Goal: Navigation & Orientation: Find specific page/section

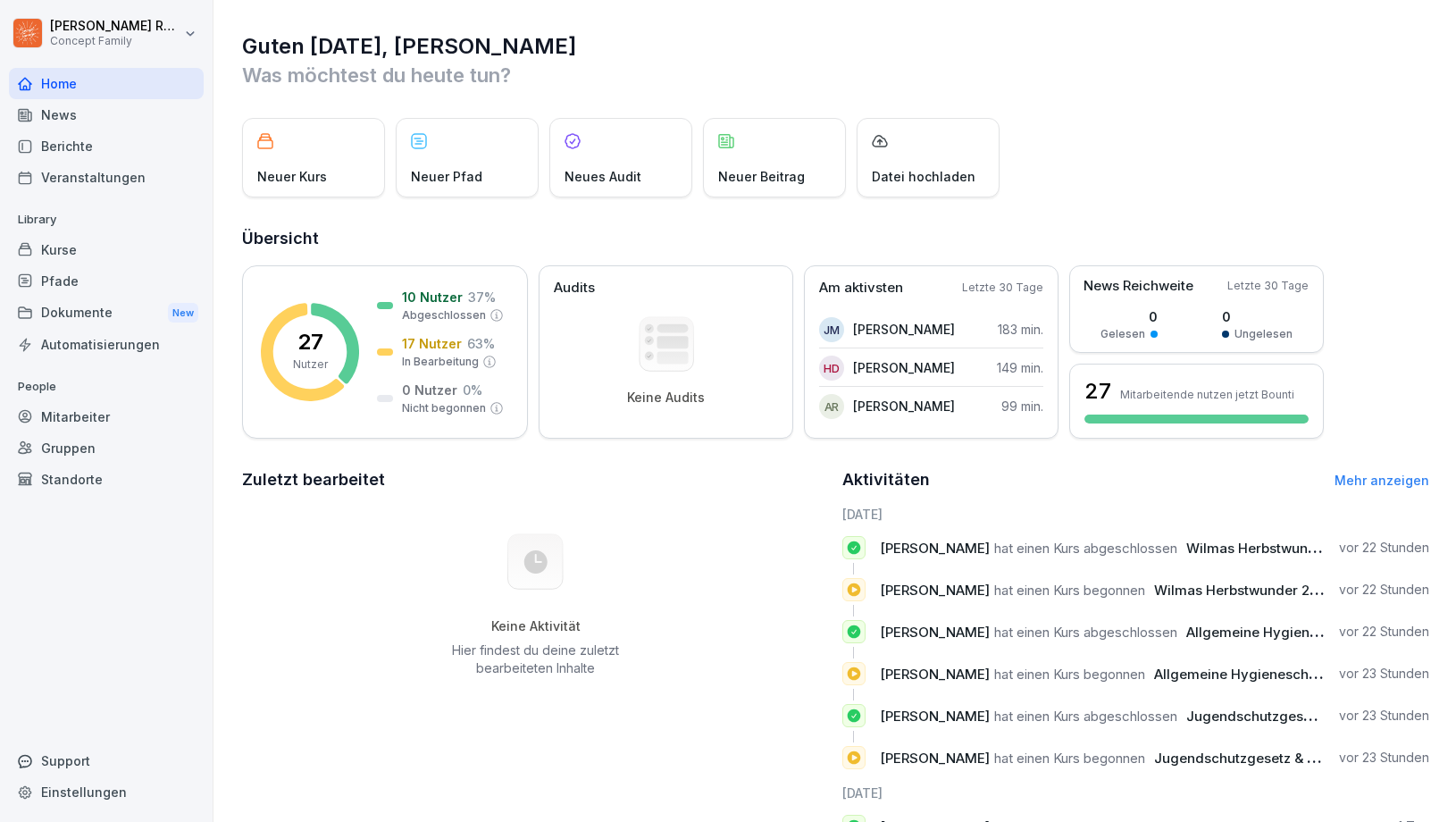
click at [61, 252] on div "Kurse" at bounding box center [106, 249] width 195 height 32
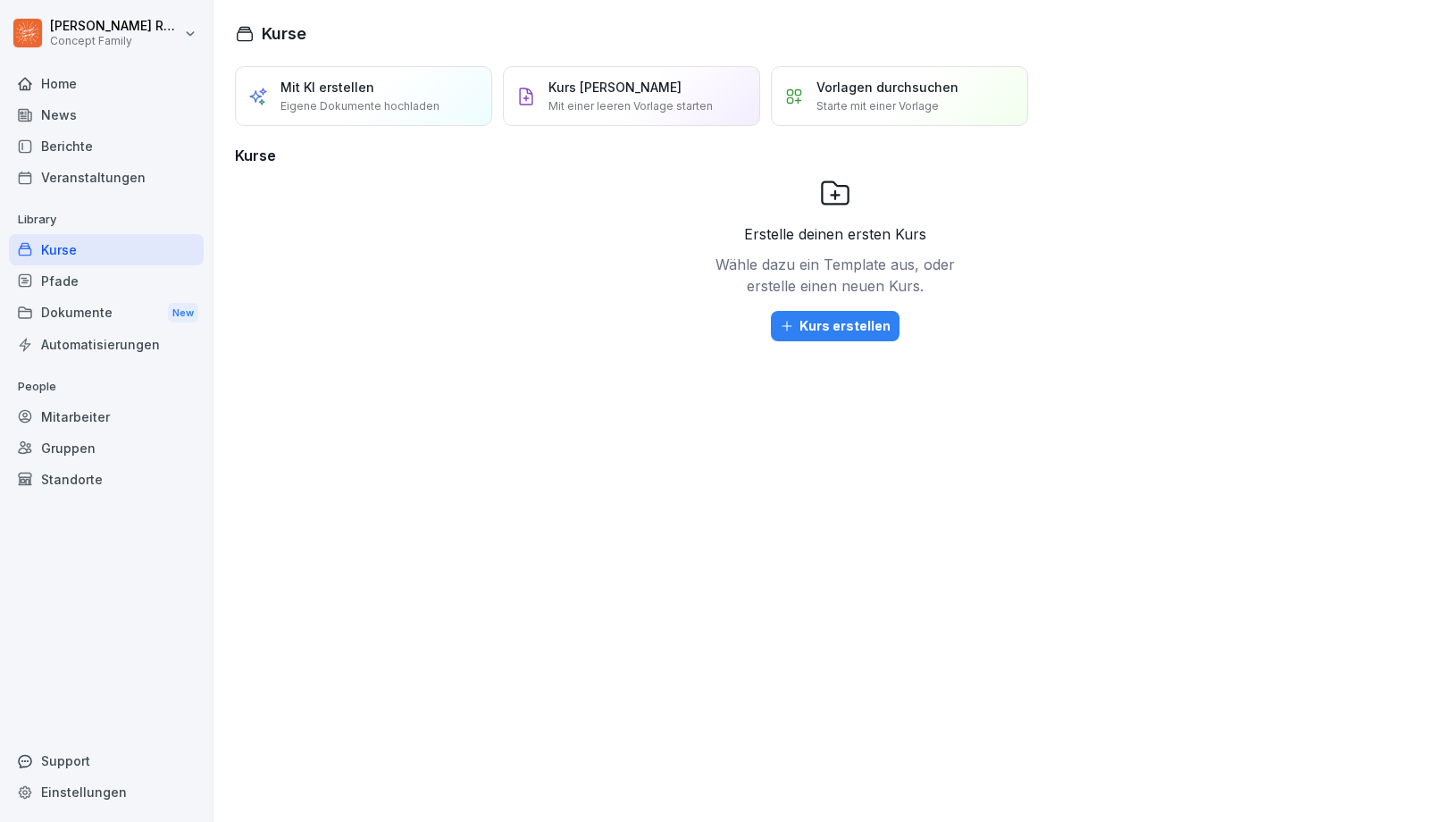
click at [65, 85] on div "Home" at bounding box center [106, 84] width 195 height 32
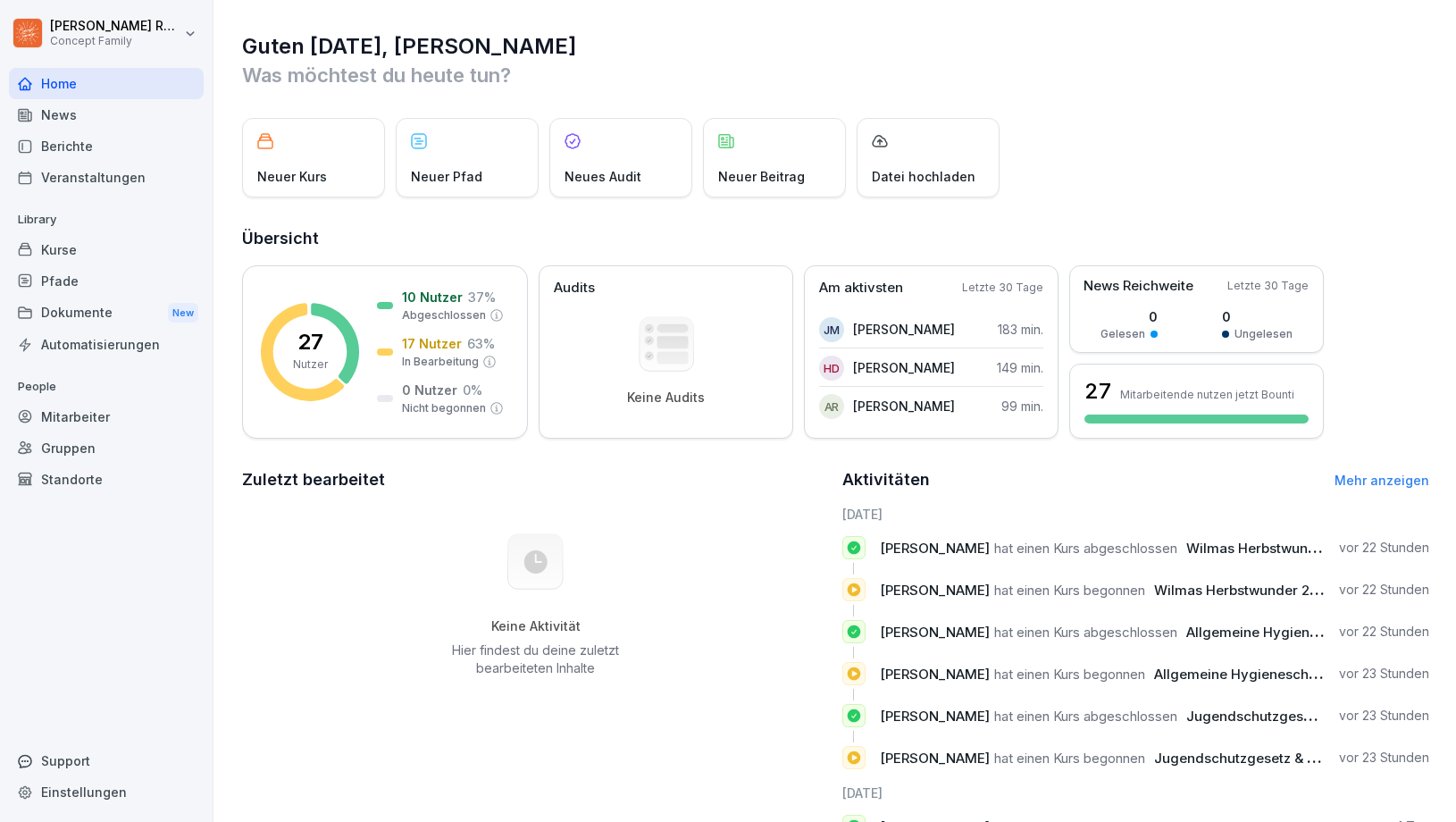
click at [349, 183] on div "Neuer Kurs" at bounding box center [314, 157] width 143 height 79
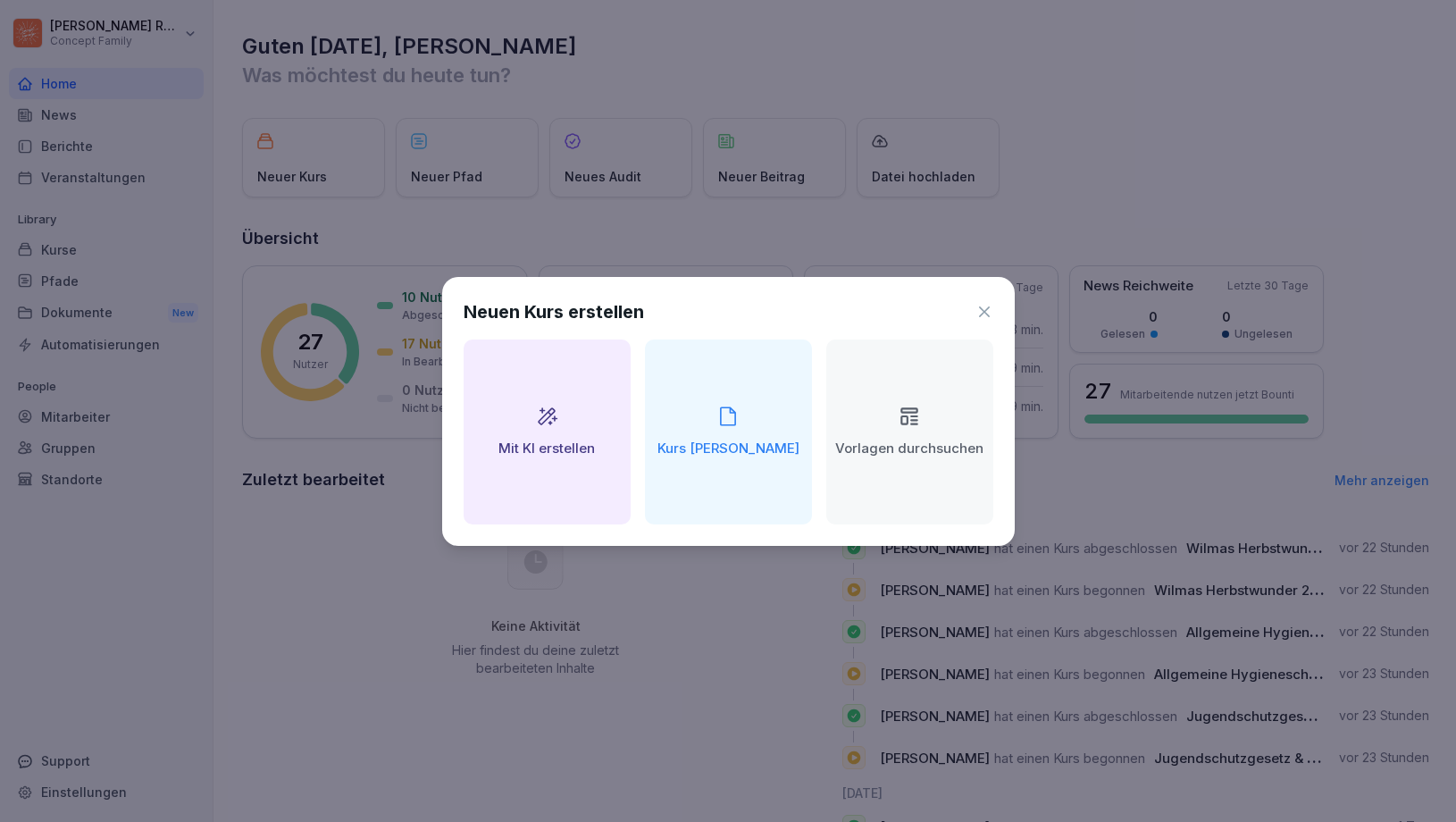
click at [987, 320] on div "Neuen Kurs erstellen" at bounding box center [728, 311] width 530 height 27
click at [985, 306] on icon at bounding box center [984, 311] width 18 height 18
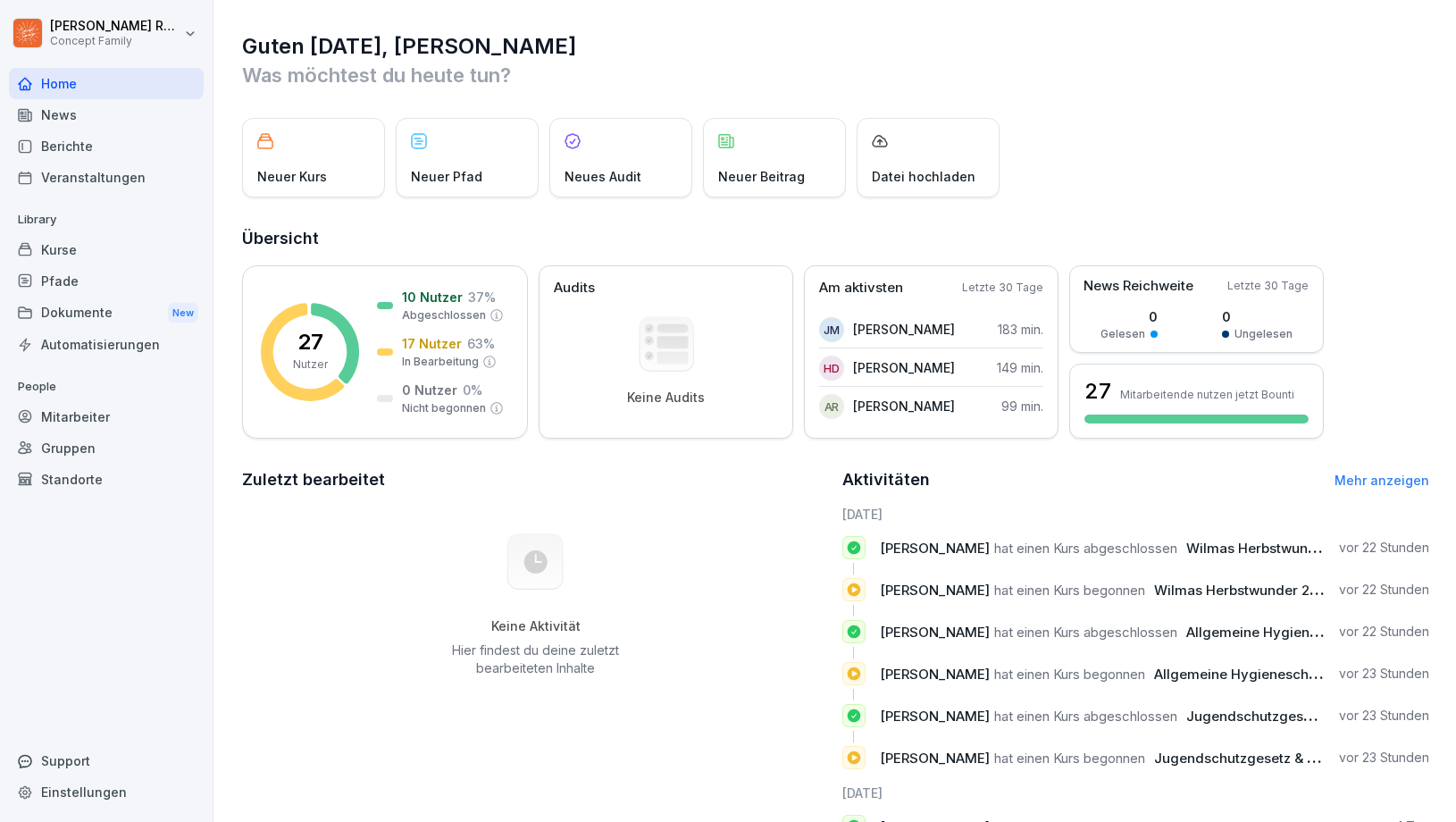
click at [63, 140] on div "Berichte" at bounding box center [106, 146] width 195 height 32
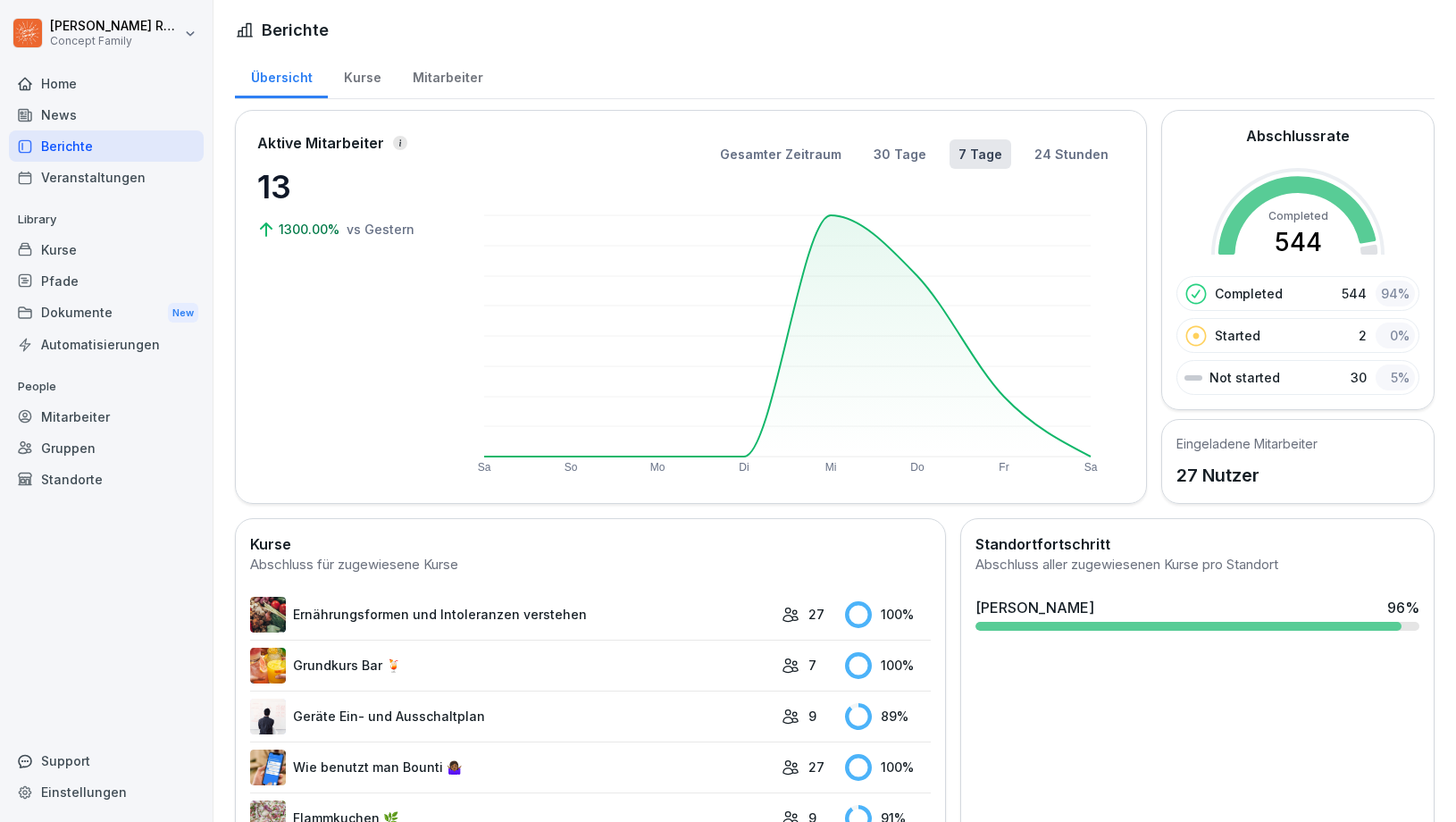
click at [440, 84] on div "Mitarbeiter" at bounding box center [447, 75] width 101 height 46
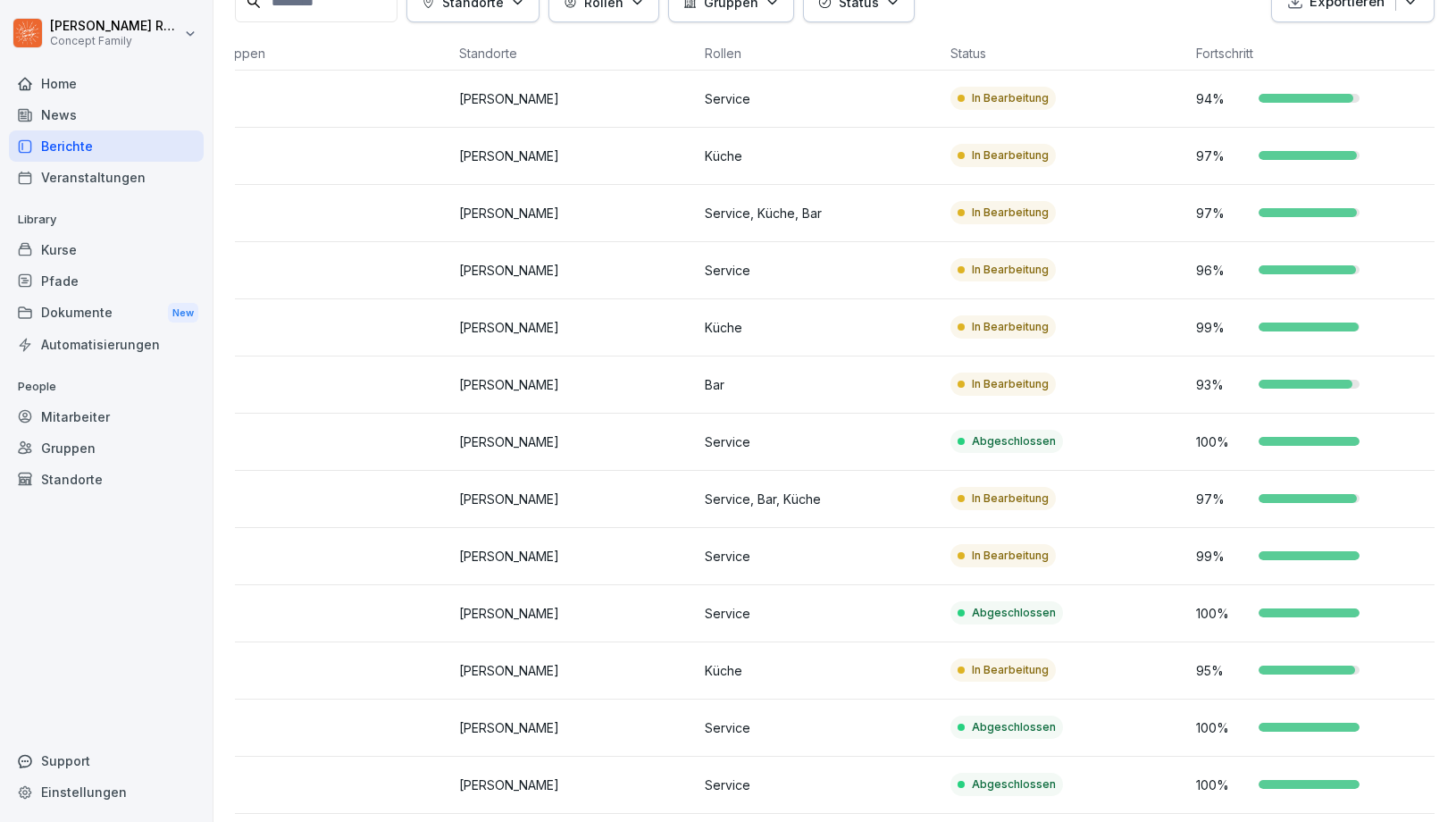
scroll to position [0, 275]
click at [768, 506] on p "Service, Bar, Küche" at bounding box center [820, 499] width 232 height 19
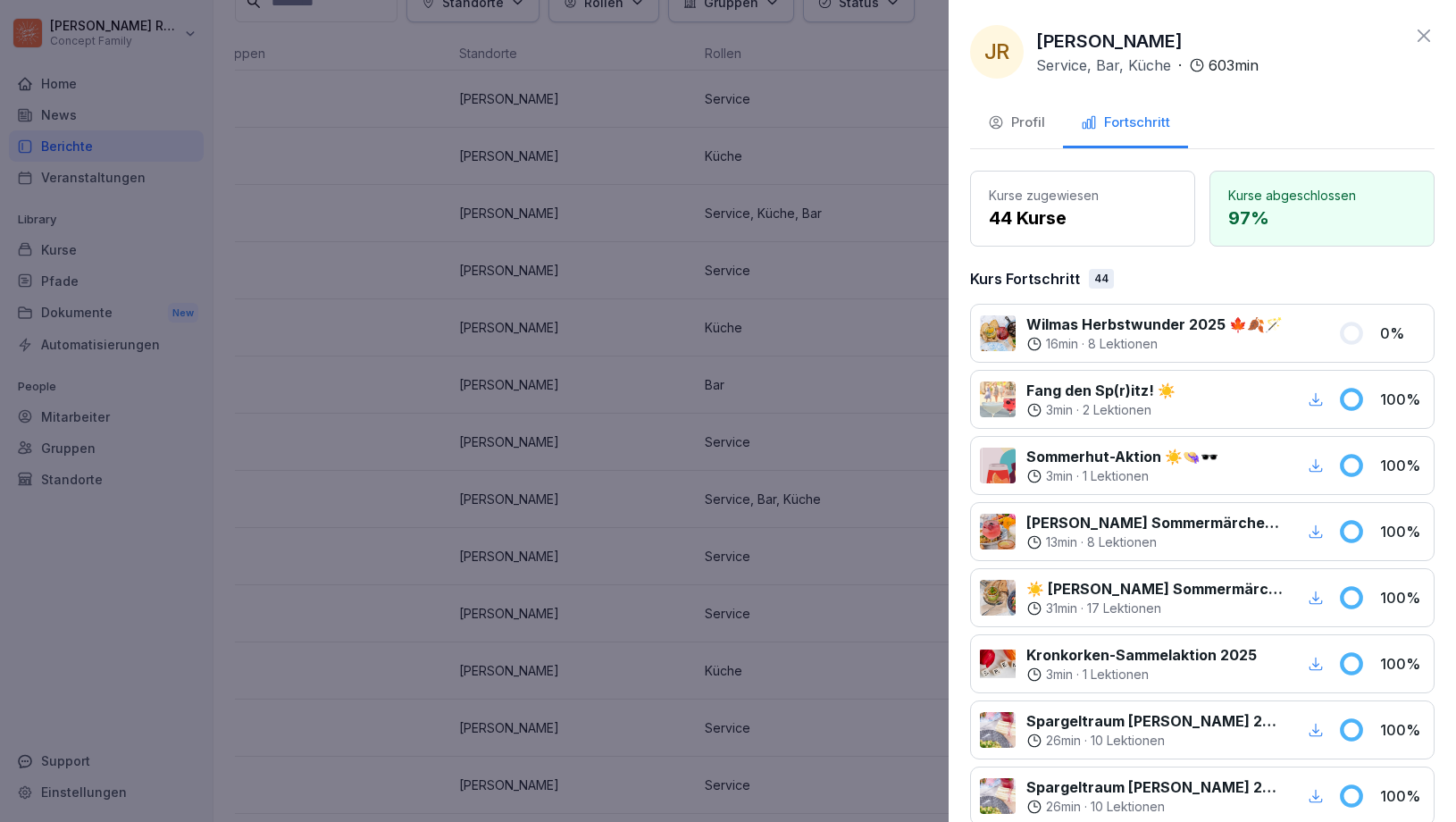
click at [1418, 29] on icon at bounding box center [1423, 35] width 21 height 21
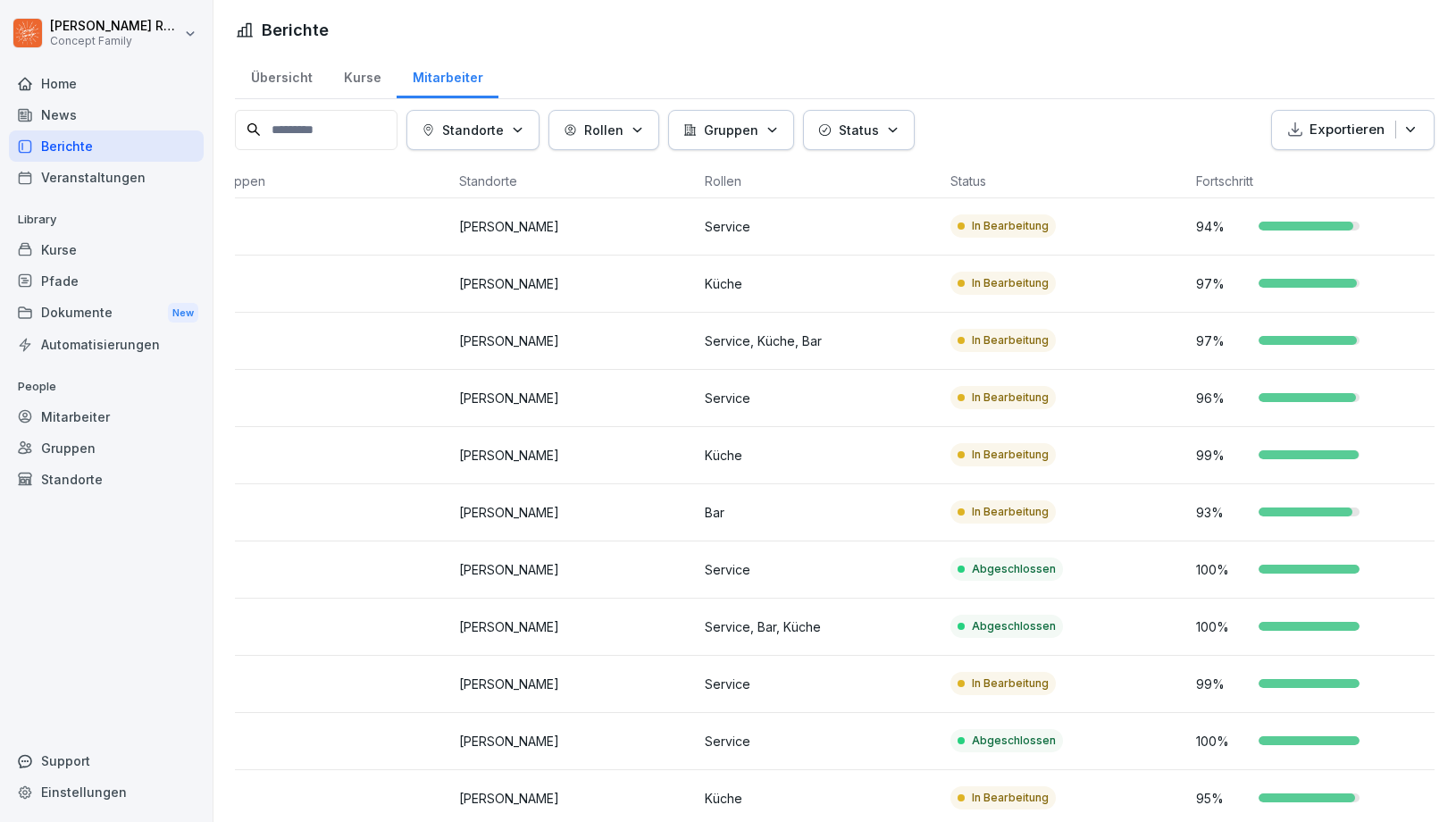
click at [51, 112] on div "News" at bounding box center [106, 115] width 195 height 32
click at [57, 118] on div "News" at bounding box center [106, 115] width 195 height 32
click at [80, 111] on div "News" at bounding box center [106, 115] width 195 height 32
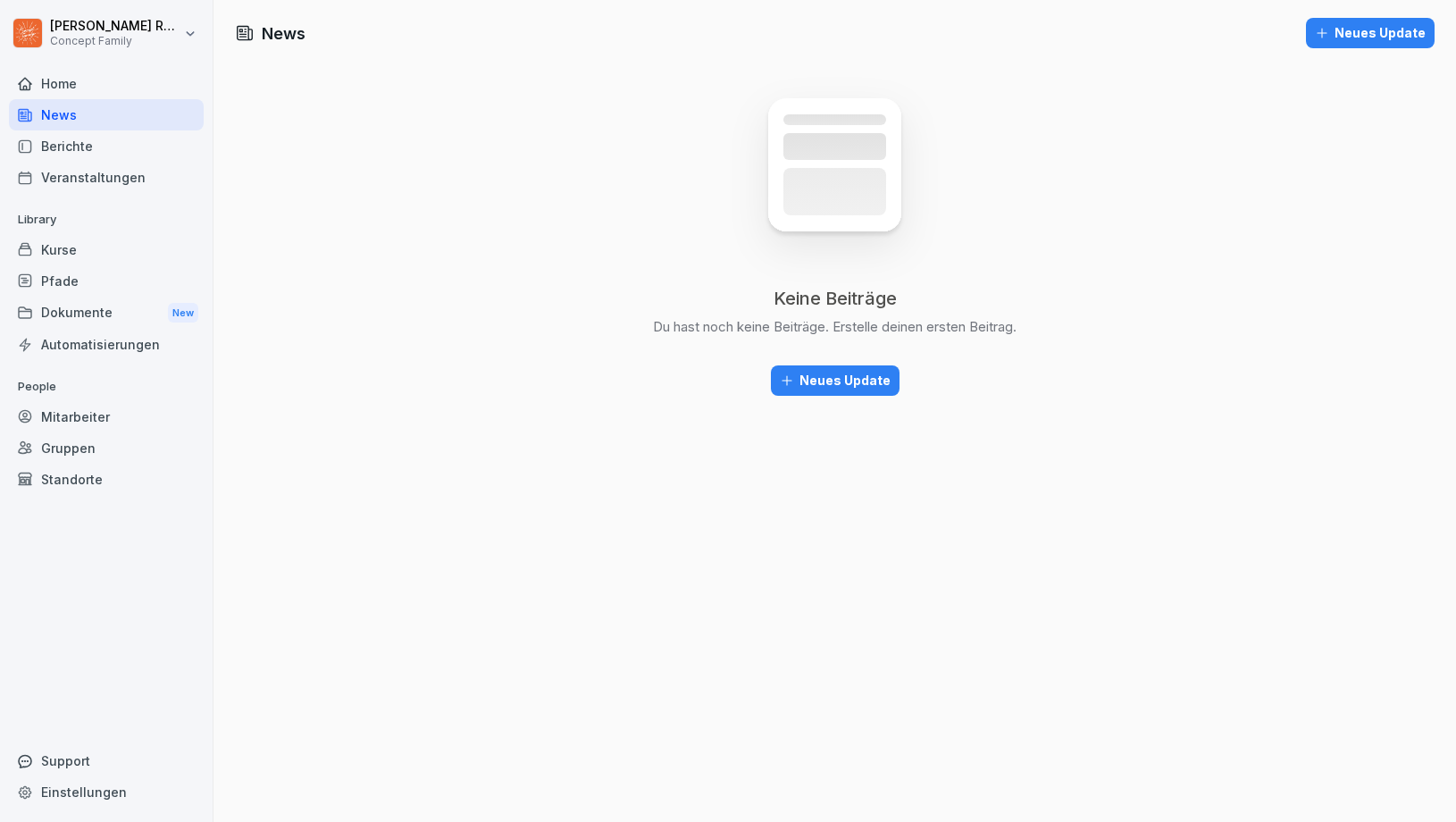
click at [72, 92] on div "Home" at bounding box center [106, 84] width 195 height 32
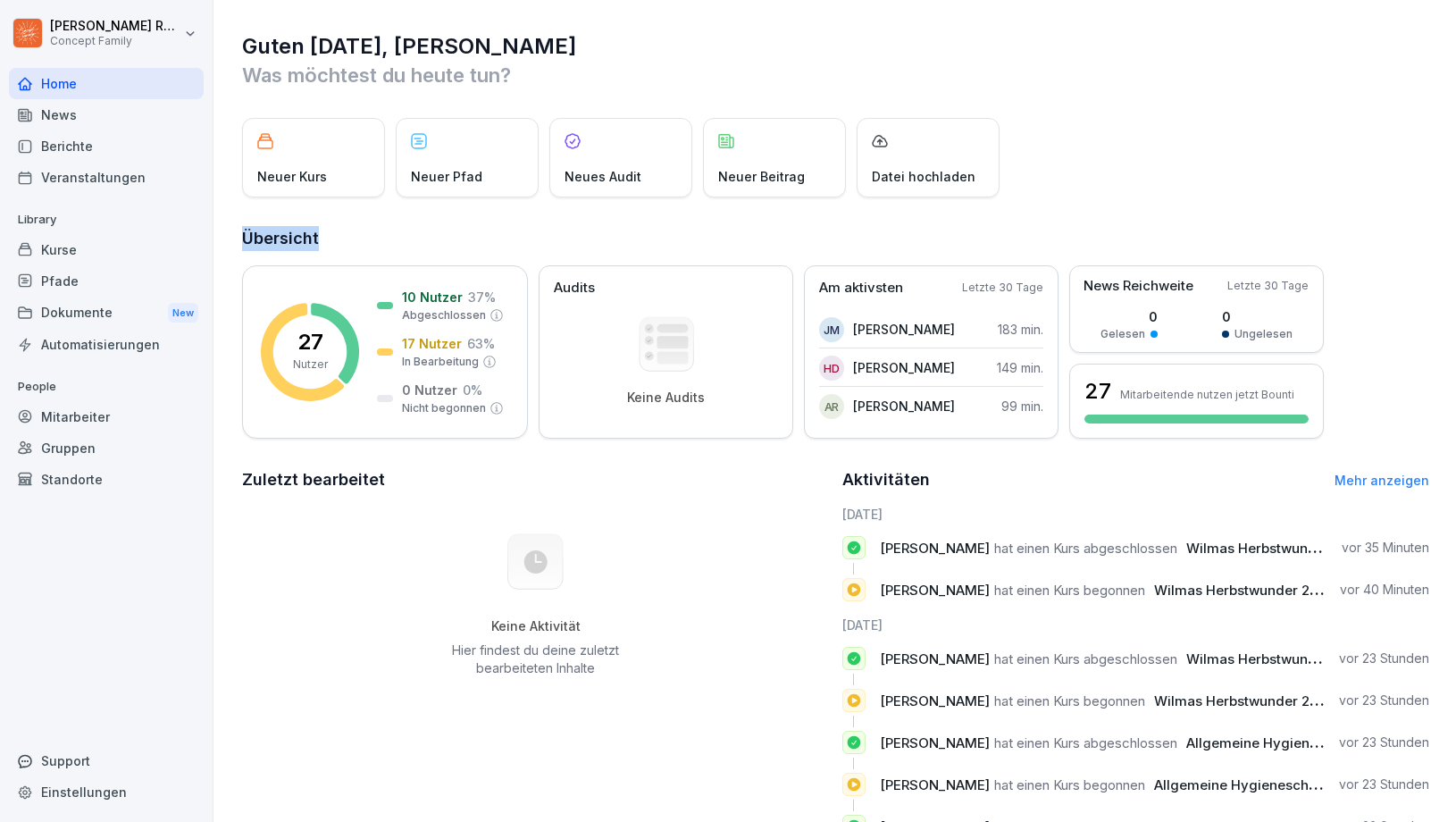
drag, startPoint x: 334, startPoint y: 240, endPoint x: 233, endPoint y: 231, distance: 101.4
click at [233, 231] on div "Guten [DATE], [PERSON_NAME] Was möchtest du [DATE] tun? Neuer Kurs Neuer Pfad N…" at bounding box center [834, 463] width 1243 height 926
click at [256, 231] on h2 "Übersicht" at bounding box center [835, 238] width 1187 height 25
drag, startPoint x: 247, startPoint y: 233, endPoint x: 382, endPoint y: 234, distance: 135.0
click at [382, 234] on h2 "Übersicht" at bounding box center [835, 238] width 1187 height 25
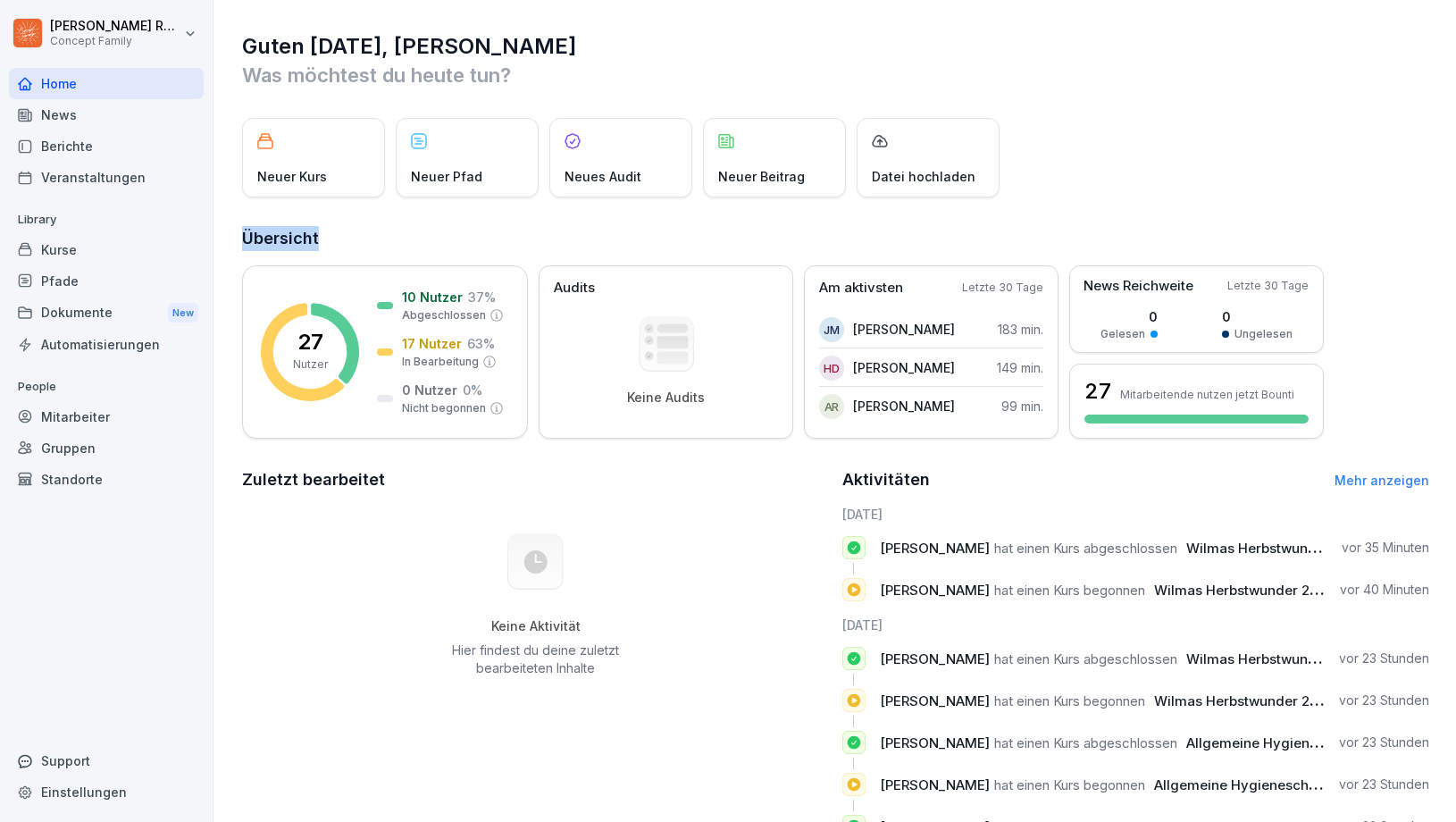
click at [382, 234] on h2 "Übersicht" at bounding box center [835, 238] width 1187 height 25
drag, startPoint x: 353, startPoint y: 239, endPoint x: 221, endPoint y: 232, distance: 132.2
click at [221, 232] on div "Guten [DATE], [PERSON_NAME] Was möchtest du [DATE] tun? Neuer Kurs Neuer Pfad N…" at bounding box center [834, 463] width 1243 height 926
click at [233, 232] on div "Guten [DATE], [PERSON_NAME] Was möchtest du [DATE] tun? Neuer Kurs Neuer Pfad N…" at bounding box center [834, 463] width 1243 height 926
